Goal: Navigation & Orientation: Find specific page/section

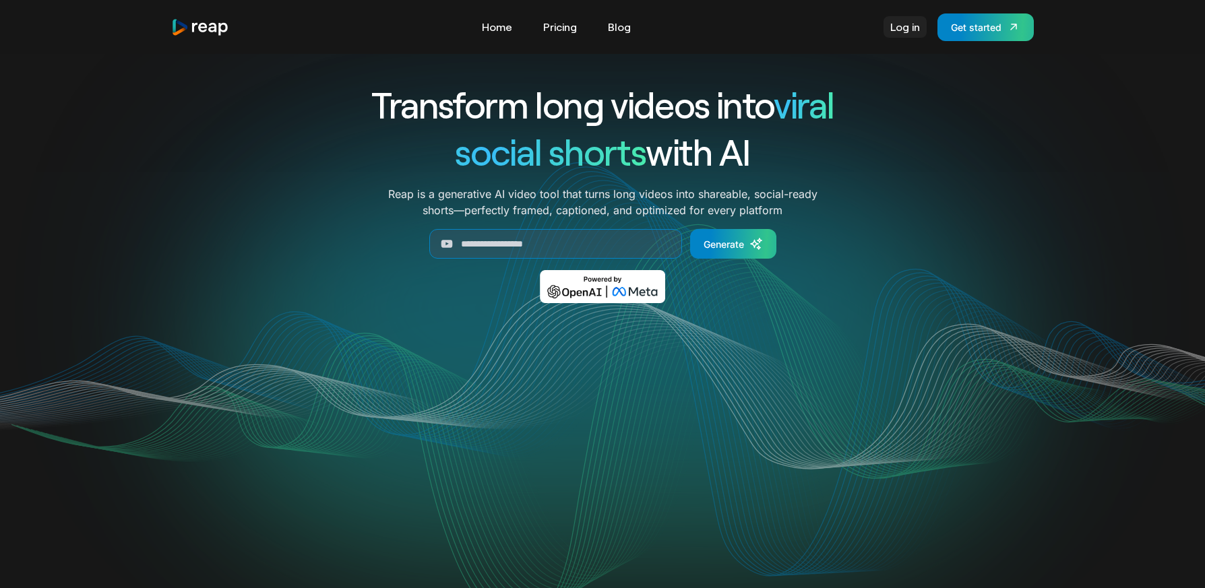
click at [915, 25] on link "Log in" at bounding box center [905, 27] width 43 height 22
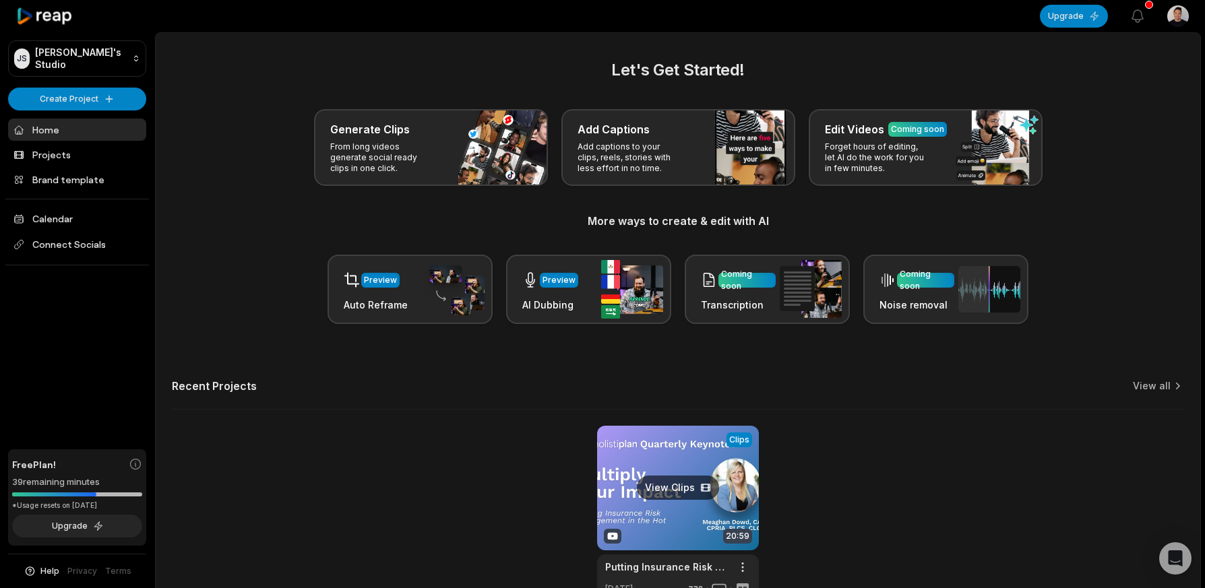
click at [631, 469] on link at bounding box center [678, 514] width 162 height 177
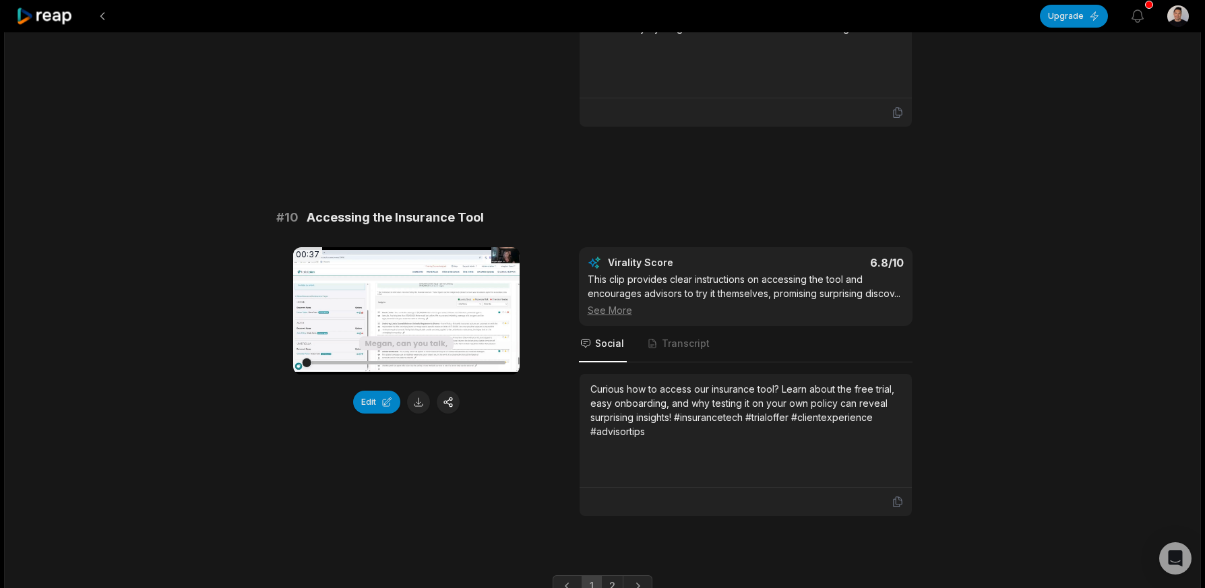
scroll to position [3569, 0]
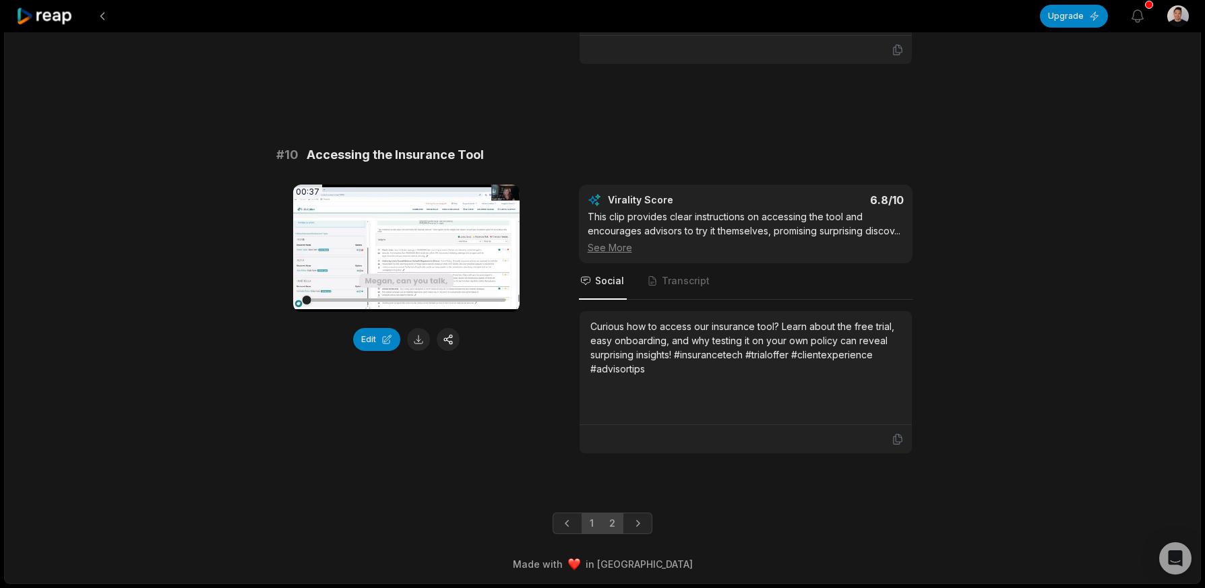
click at [611, 526] on link "2" at bounding box center [612, 524] width 22 height 22
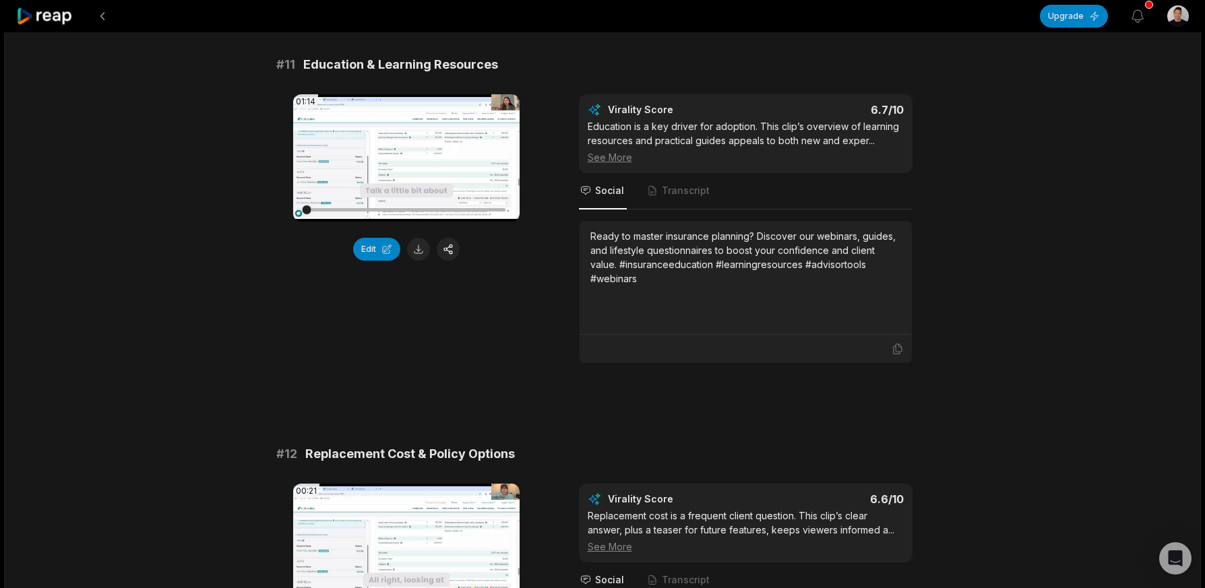
scroll to position [0, 0]
